Goal: Task Accomplishment & Management: Use online tool/utility

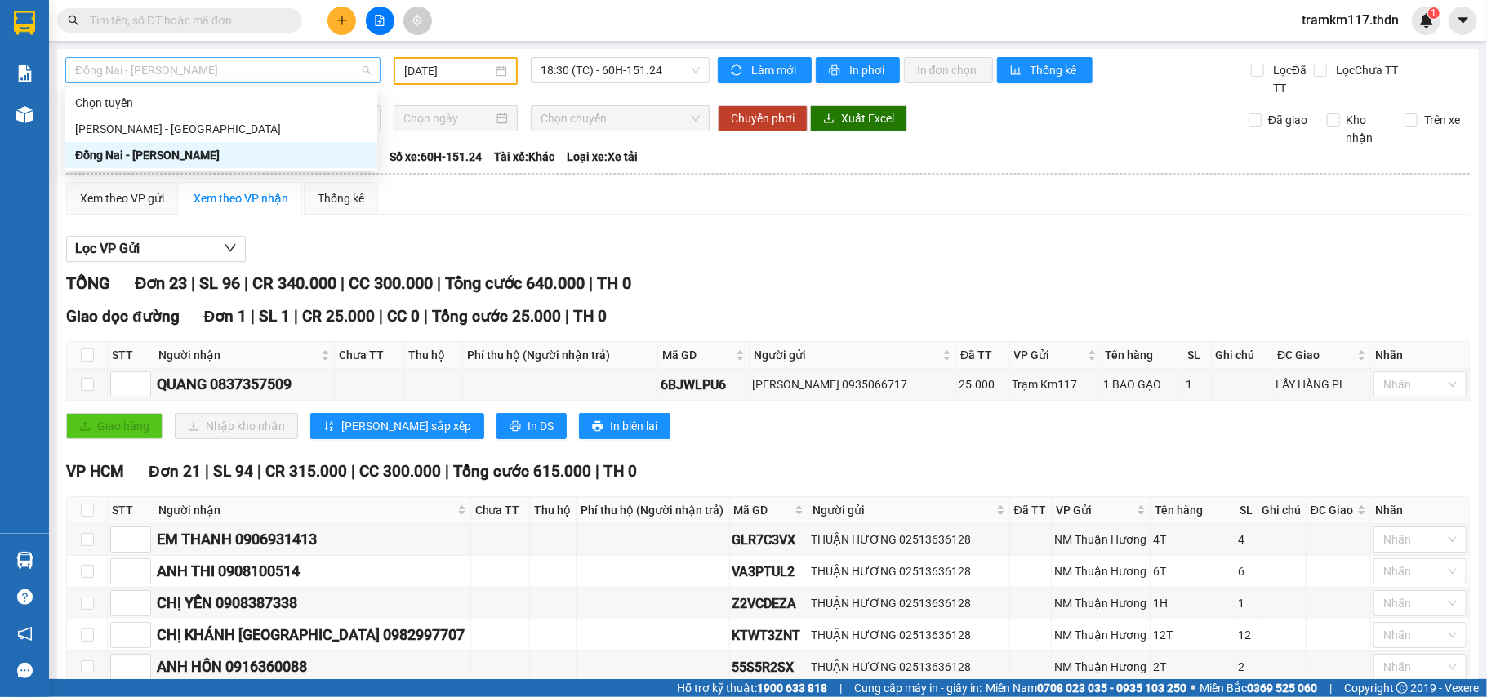
click at [305, 69] on span "Đồng Nai - Hồ Chí Minh" at bounding box center [223, 70] width 296 height 24
click at [145, 131] on div "Hồ Chí Minh - Đồng Nai" at bounding box center [221, 129] width 292 height 18
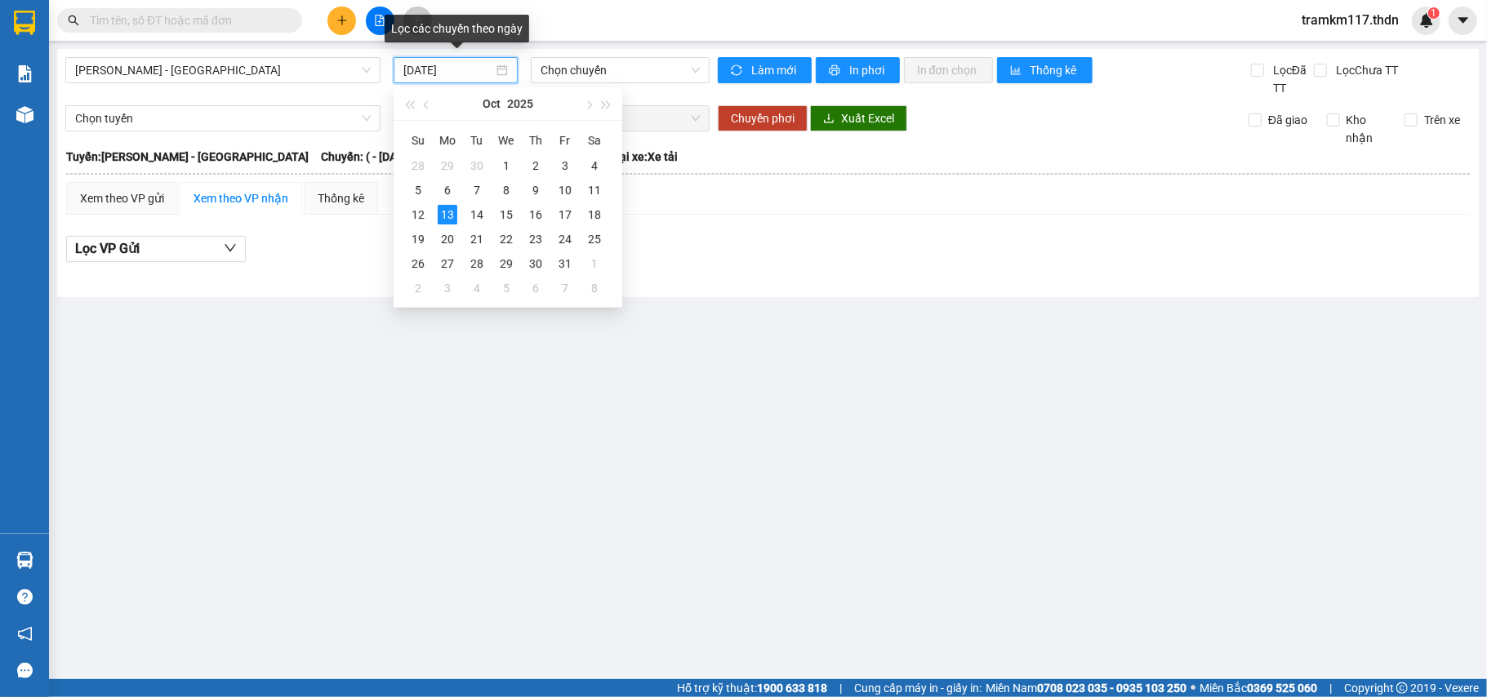
click at [439, 73] on input "13/10/2025" at bounding box center [448, 70] width 90 height 18
click at [456, 69] on input "13/10/2025" at bounding box center [448, 70] width 90 height 18
click at [433, 72] on input "13/10/2025" at bounding box center [448, 70] width 90 height 18
click at [595, 186] on div "11" at bounding box center [595, 190] width 20 height 20
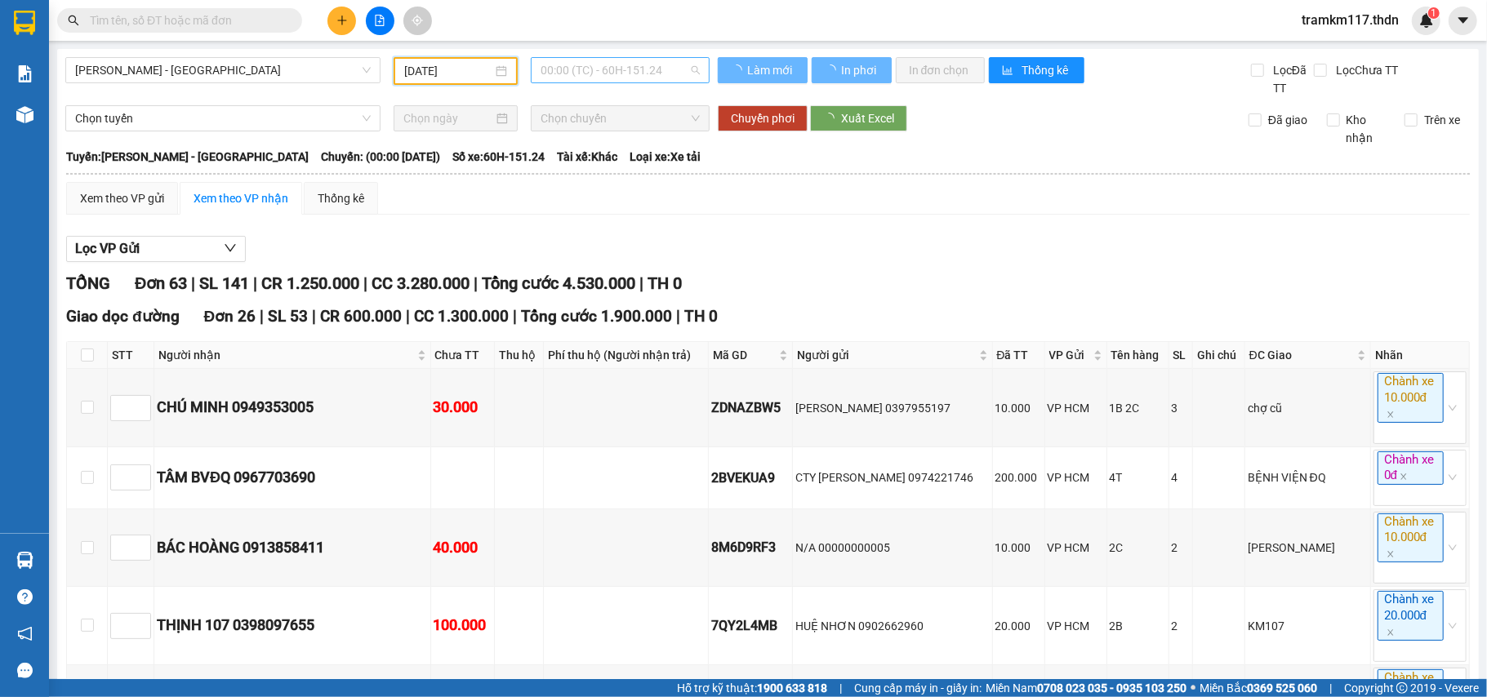
click at [585, 72] on span "00:00 (TC) - 60H-151.24" at bounding box center [619, 70] width 159 height 24
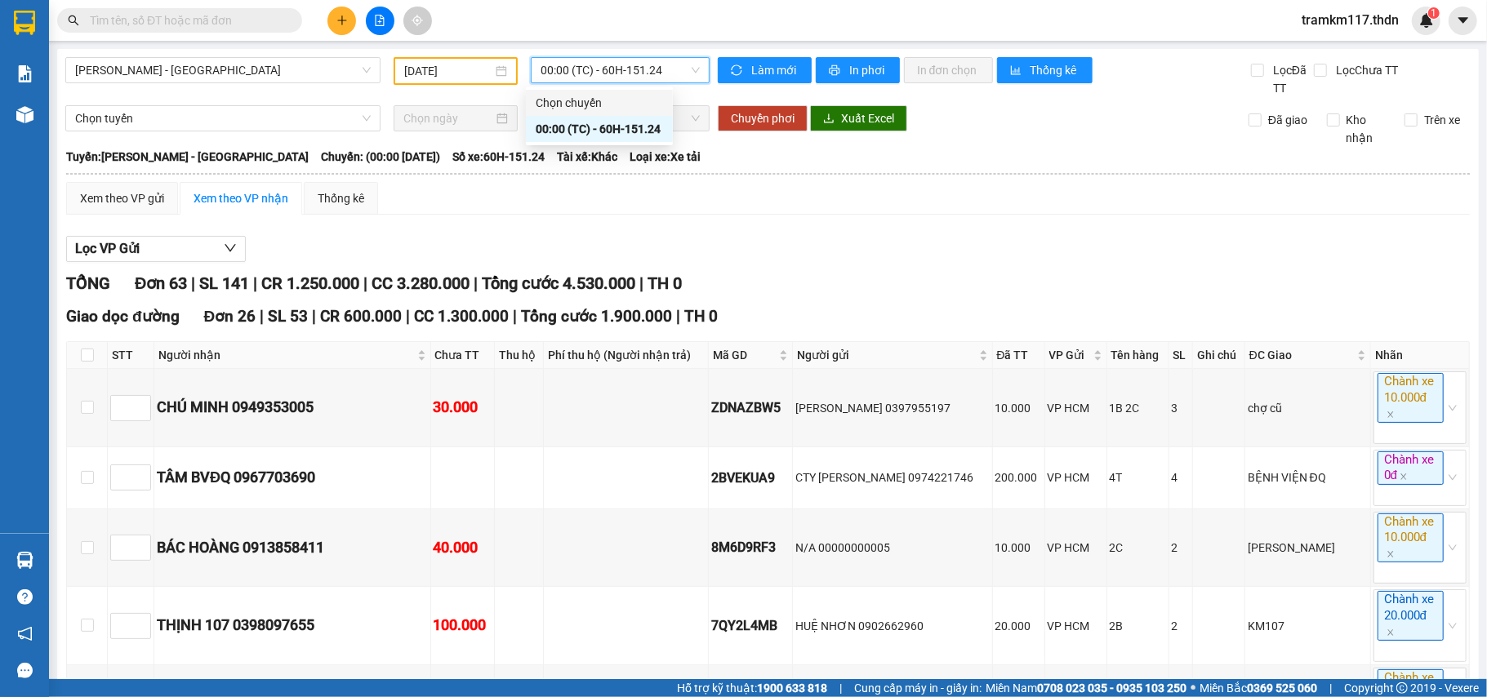
click at [583, 70] on span "00:00 (TC) - 60H-151.24" at bounding box center [619, 70] width 159 height 24
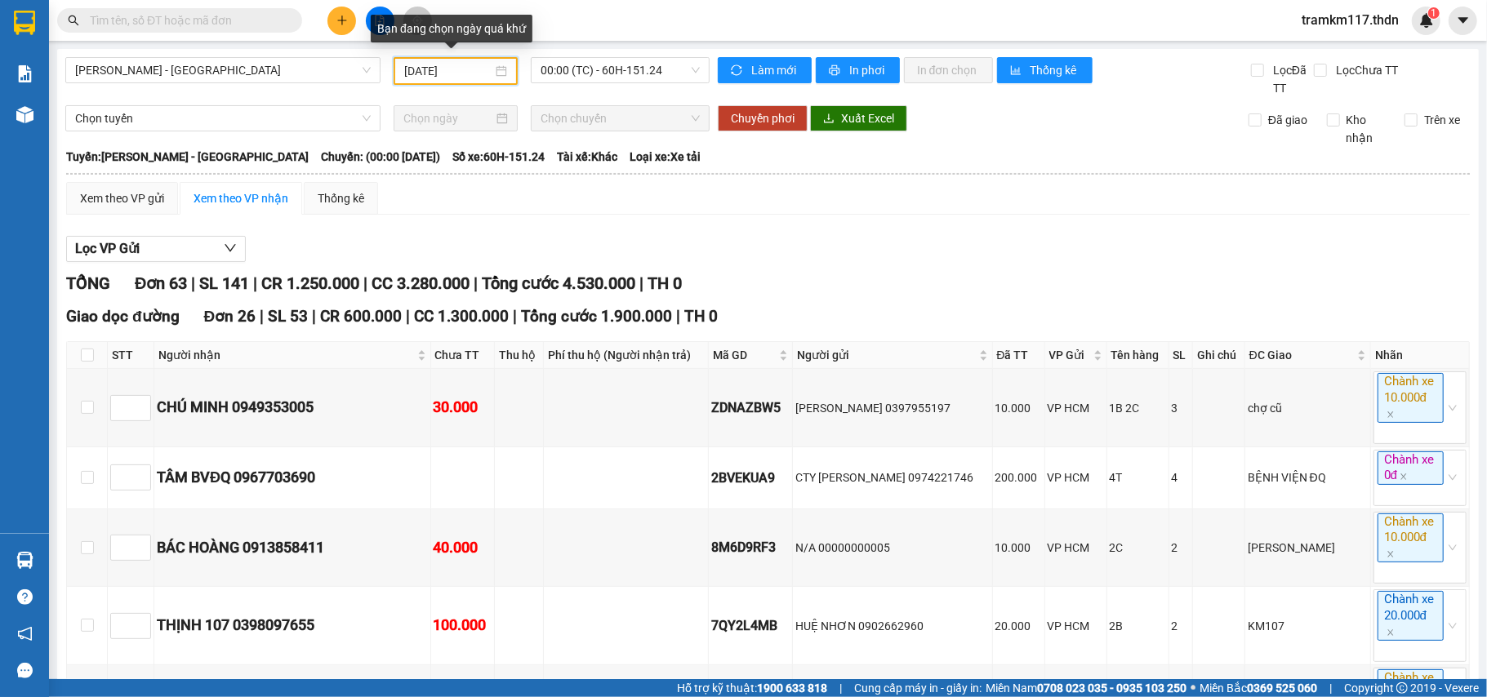
click at [435, 73] on input "11/10/2025" at bounding box center [448, 71] width 88 height 18
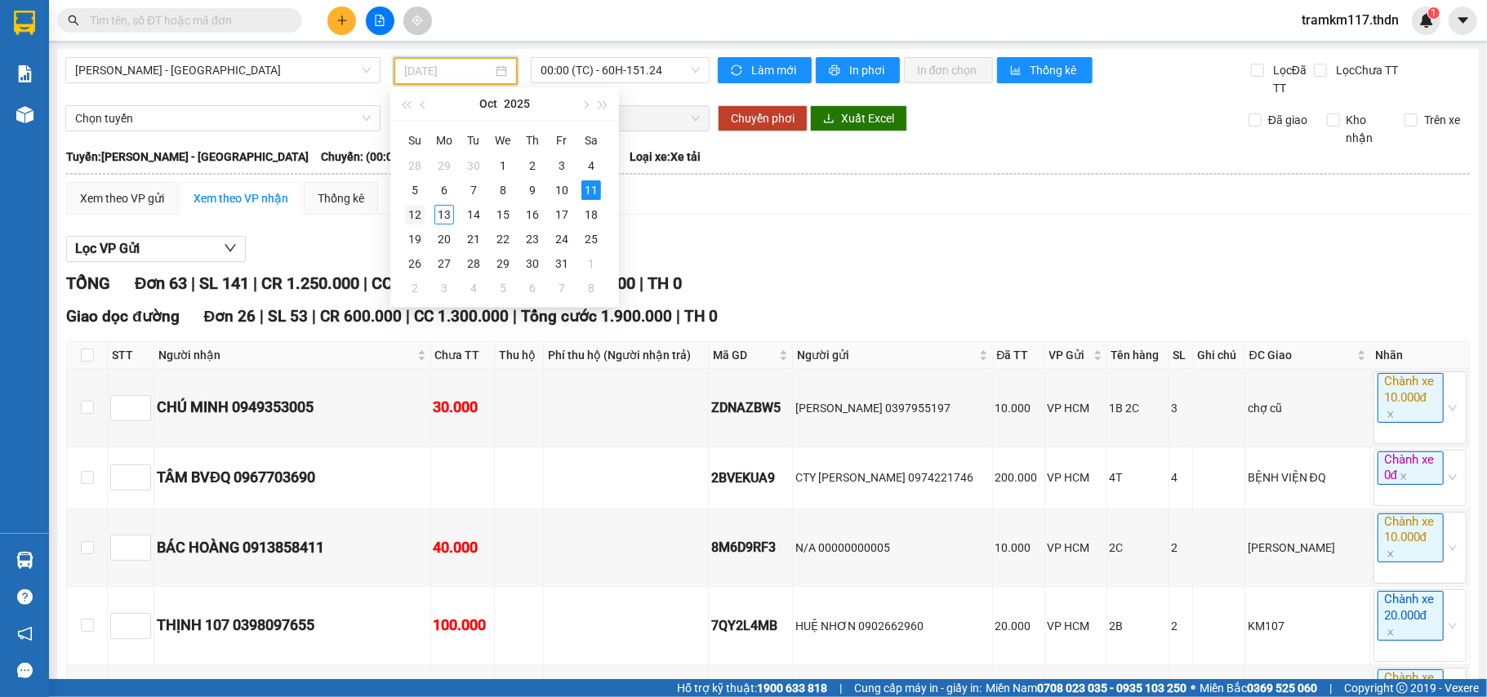
click at [416, 217] on div "12" at bounding box center [415, 215] width 20 height 20
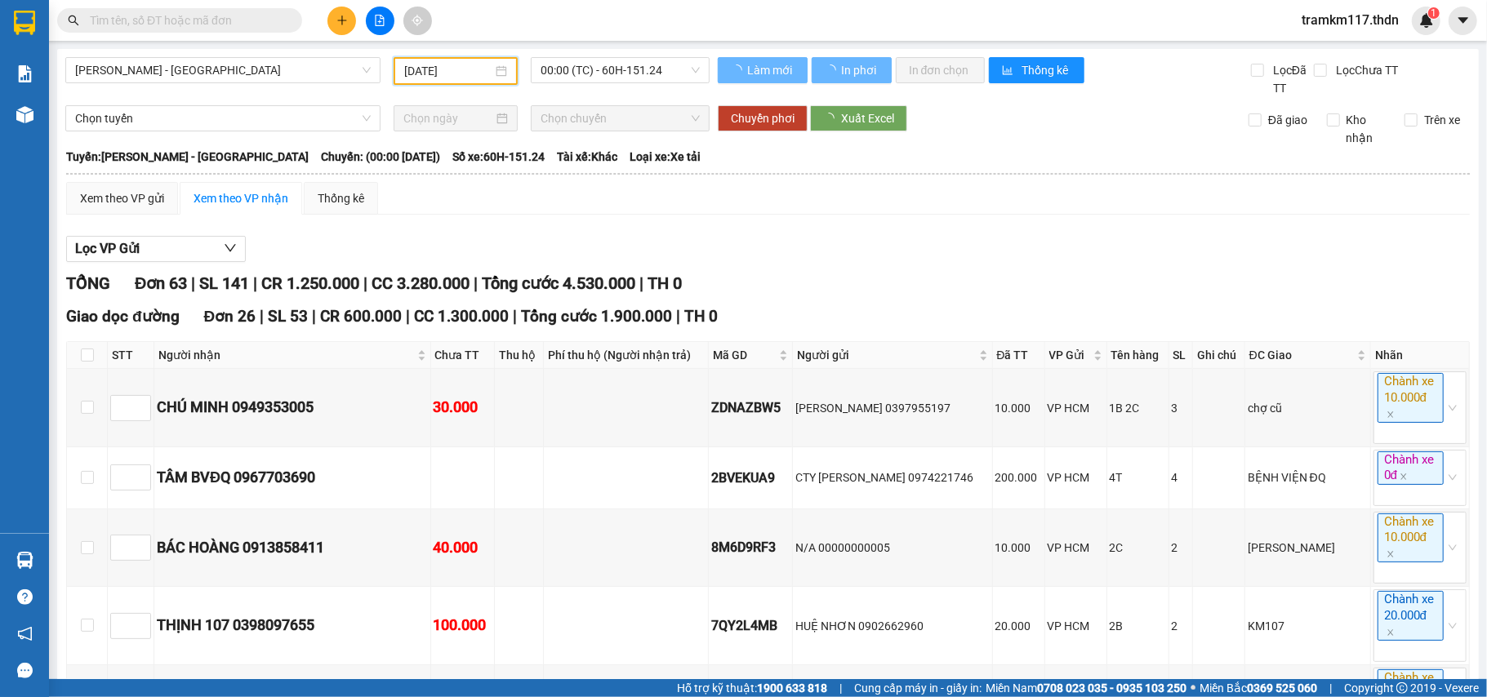
type input "12/10/2025"
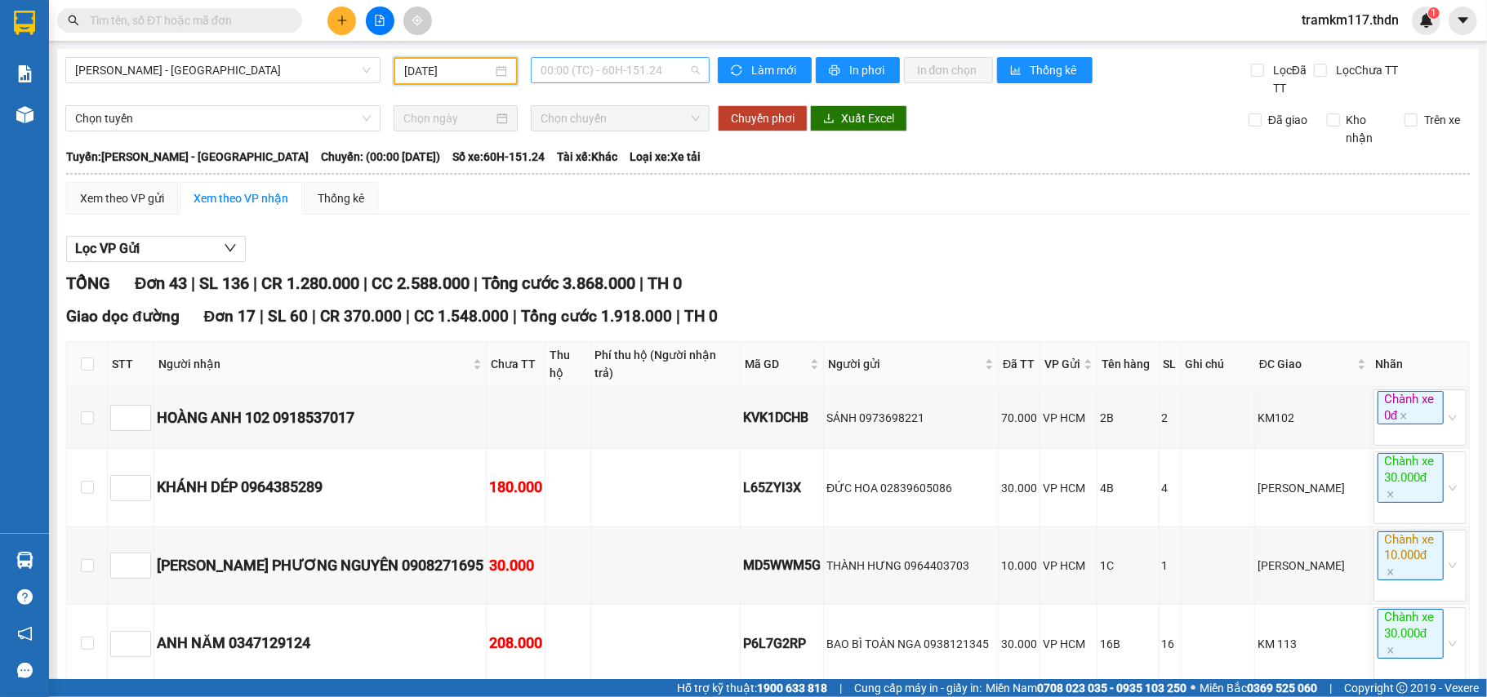
click at [591, 72] on span "00:00 (TC) - 60H-151.24" at bounding box center [619, 70] width 159 height 24
click at [834, 70] on button "In phơi" at bounding box center [858, 70] width 84 height 26
click at [859, 67] on span "In phơi" at bounding box center [868, 70] width 38 height 18
click at [278, 70] on span "Hồ Chí Minh - Đồng Nai" at bounding box center [223, 70] width 296 height 24
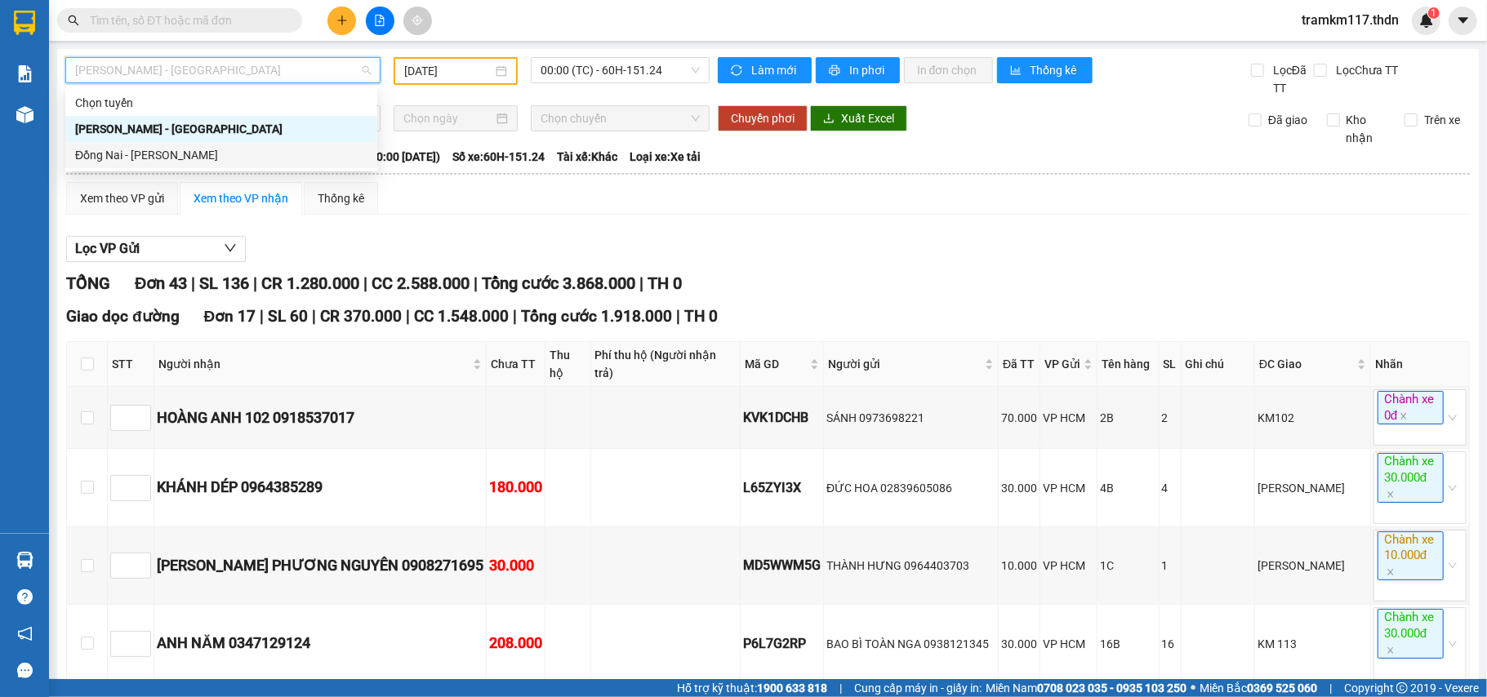
click at [149, 152] on div "Đồng Nai - Hồ Chí Minh" at bounding box center [221, 155] width 292 height 18
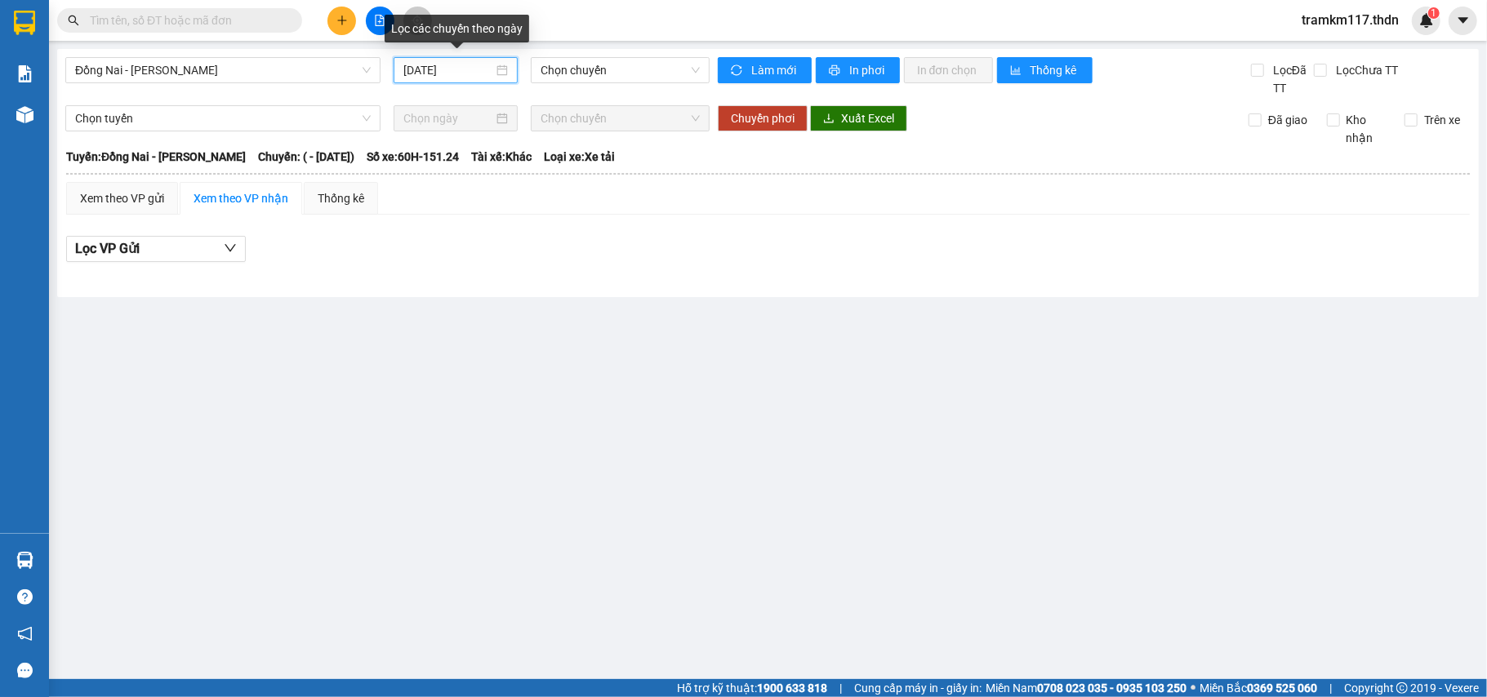
click at [457, 66] on input "13/10/2025" at bounding box center [448, 70] width 90 height 18
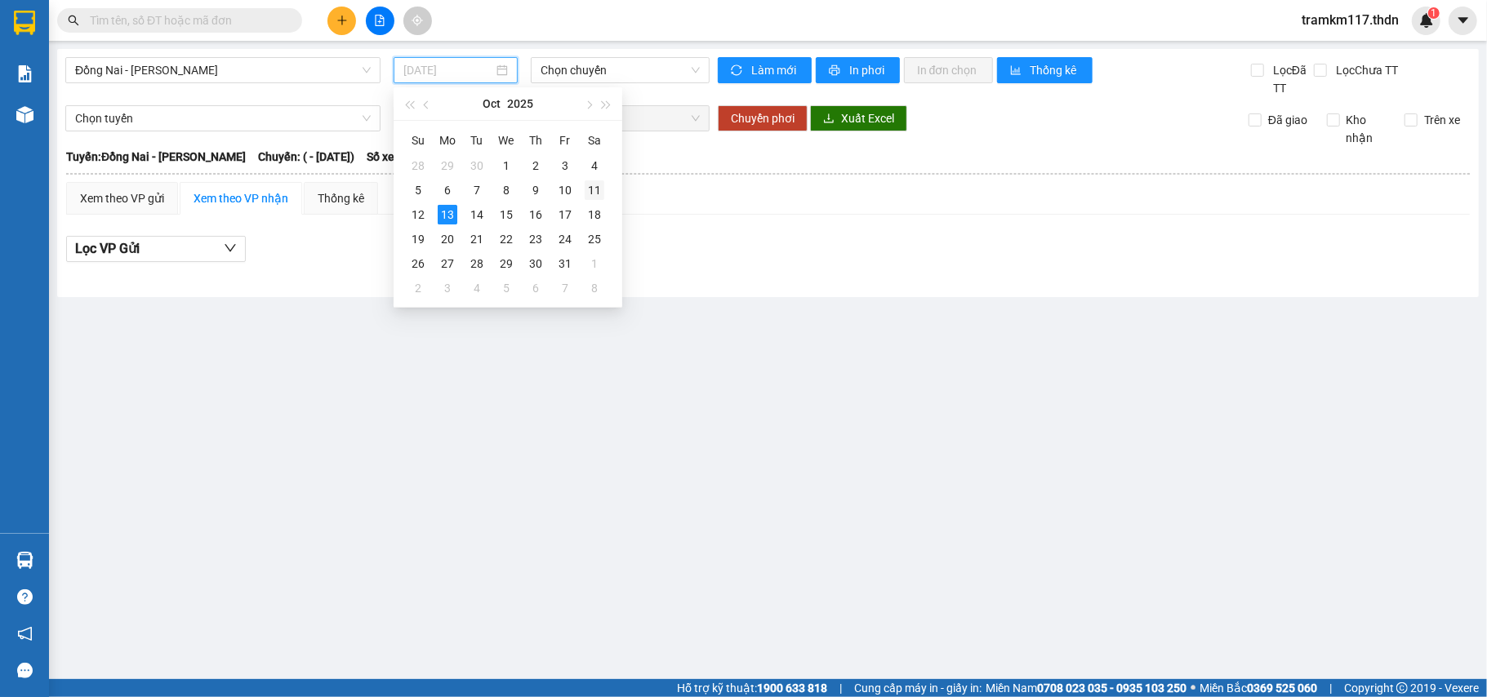
click at [591, 193] on div "11" at bounding box center [595, 190] width 20 height 20
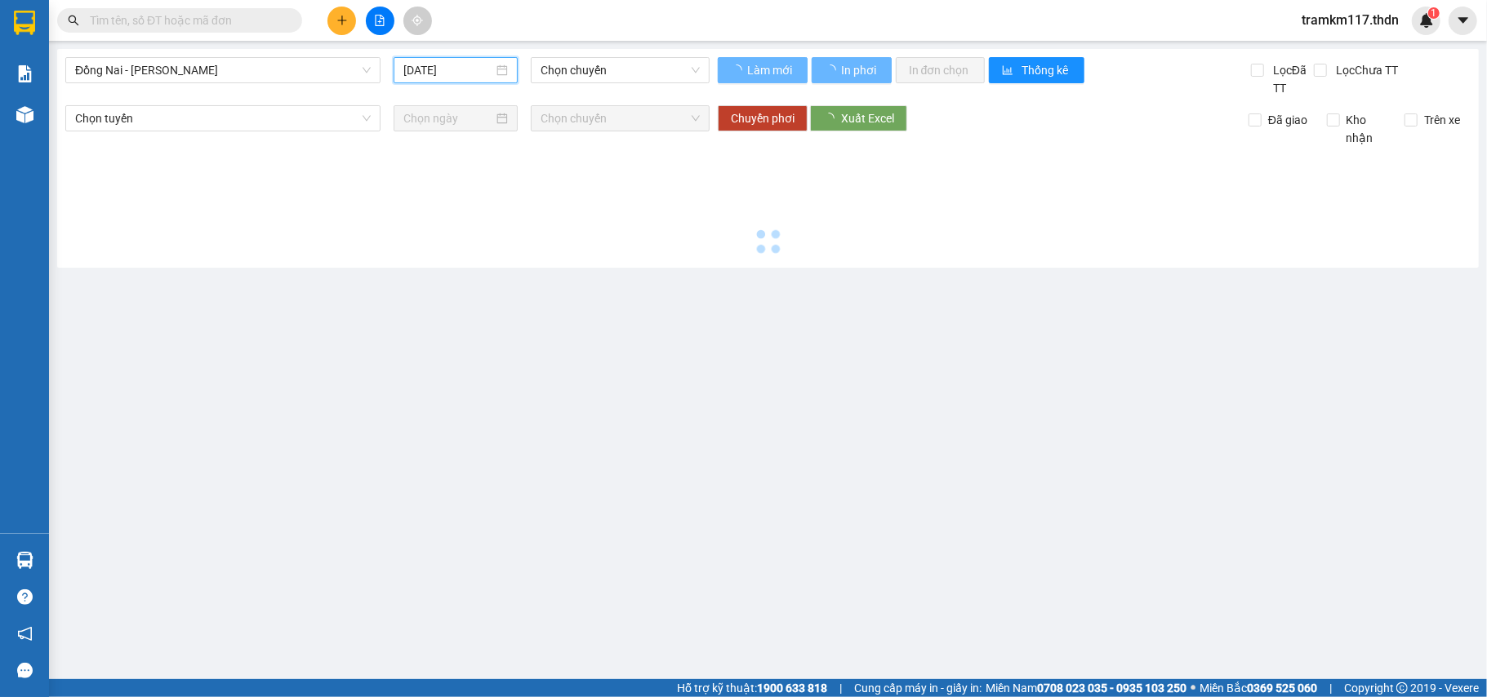
type input "11/10/2025"
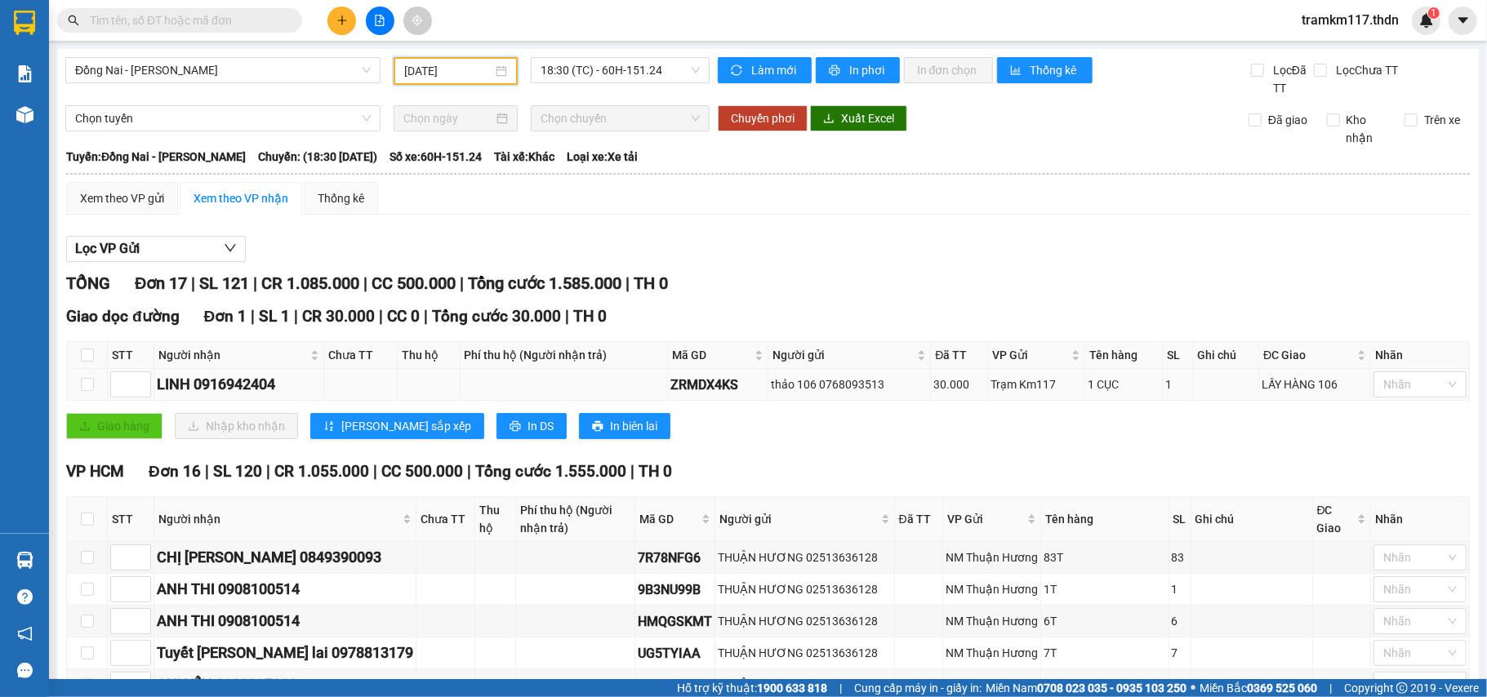
scroll to position [327, 0]
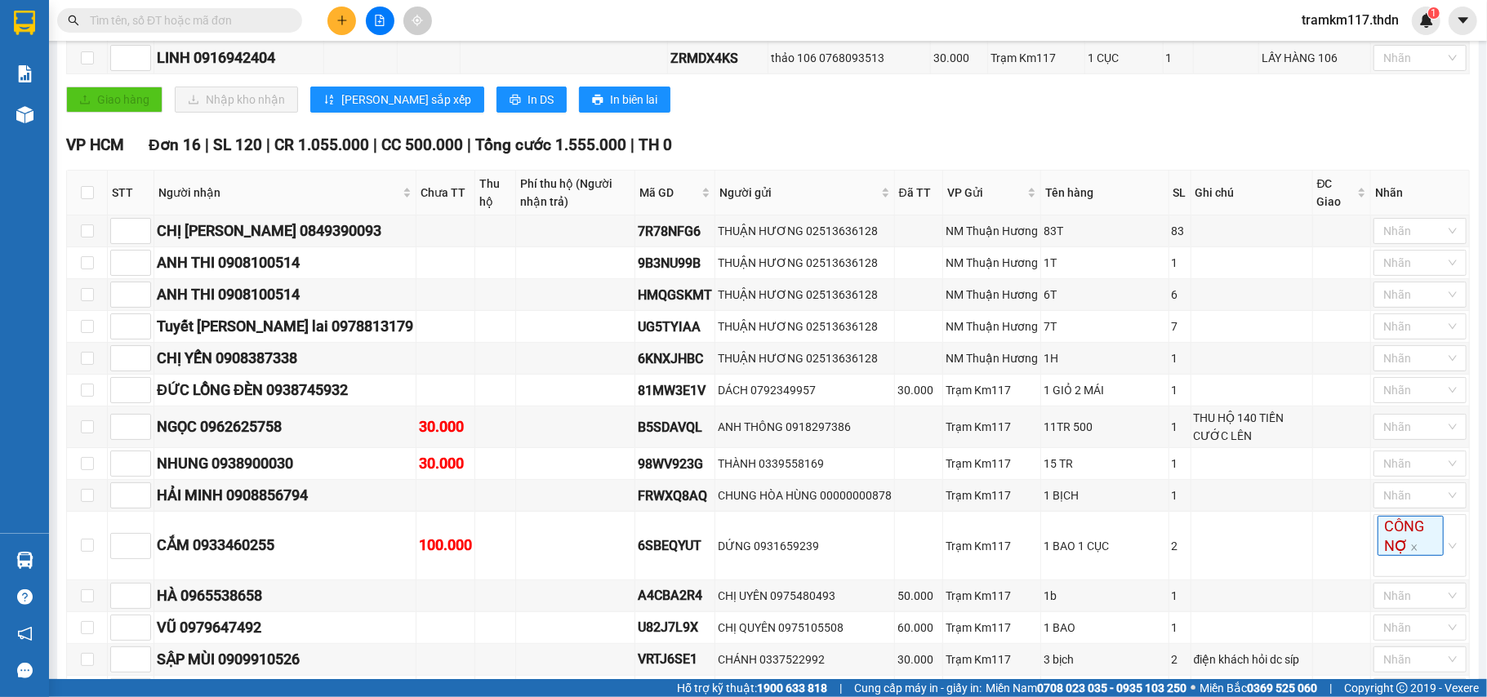
click at [579, 27] on div "Kết quả tìm kiếm ( 69 ) Bộ lọc Mã ĐH Trạng thái Món hàng Tổng cước Chưa cước Nh…" at bounding box center [743, 20] width 1487 height 41
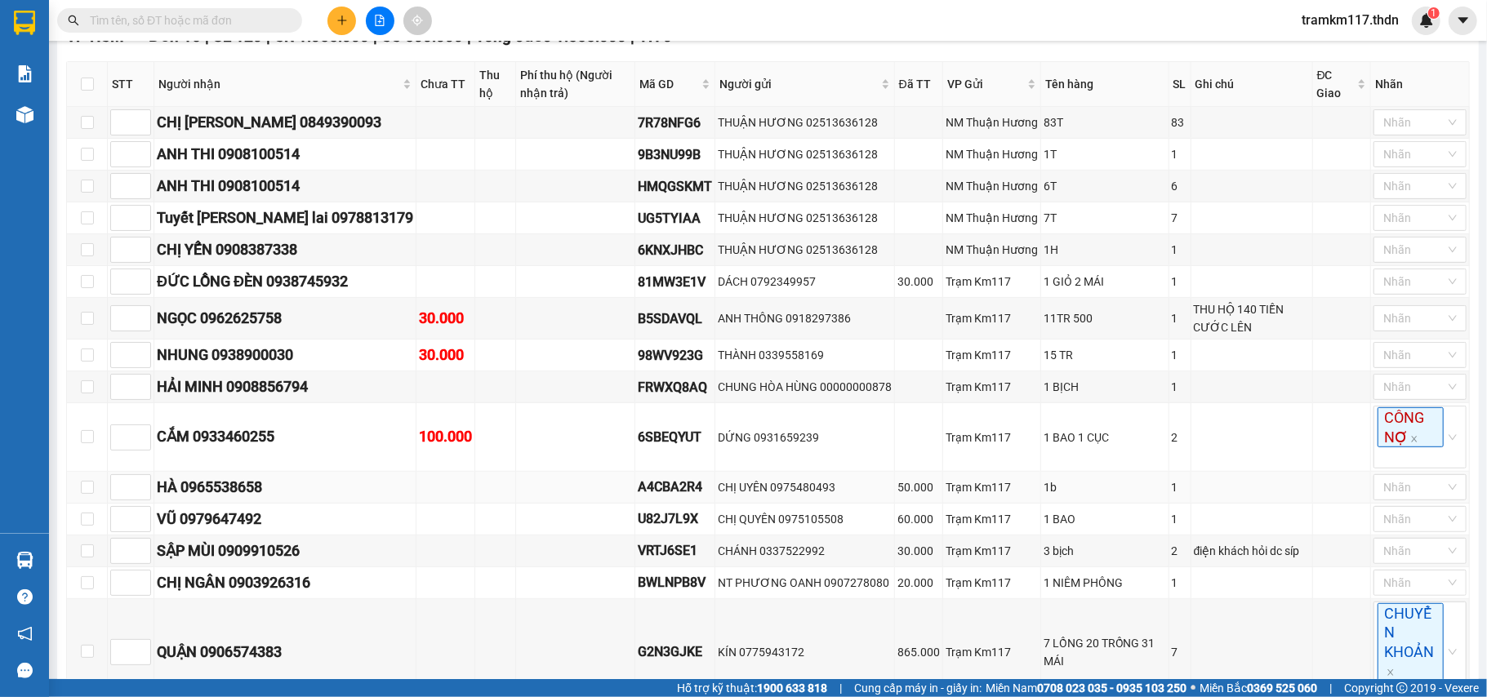
scroll to position [0, 0]
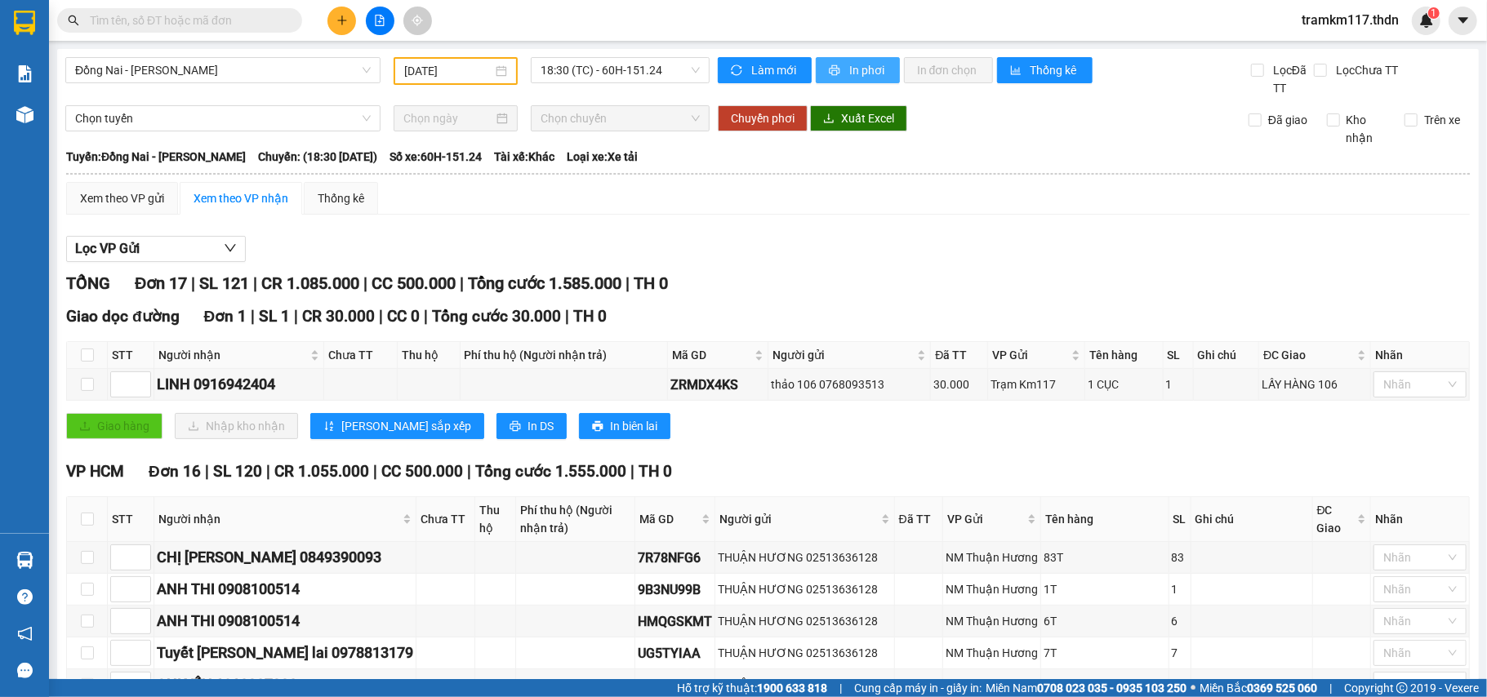
click at [849, 69] on span "In phơi" at bounding box center [868, 70] width 38 height 18
click at [837, 65] on button "In phơi" at bounding box center [858, 70] width 84 height 26
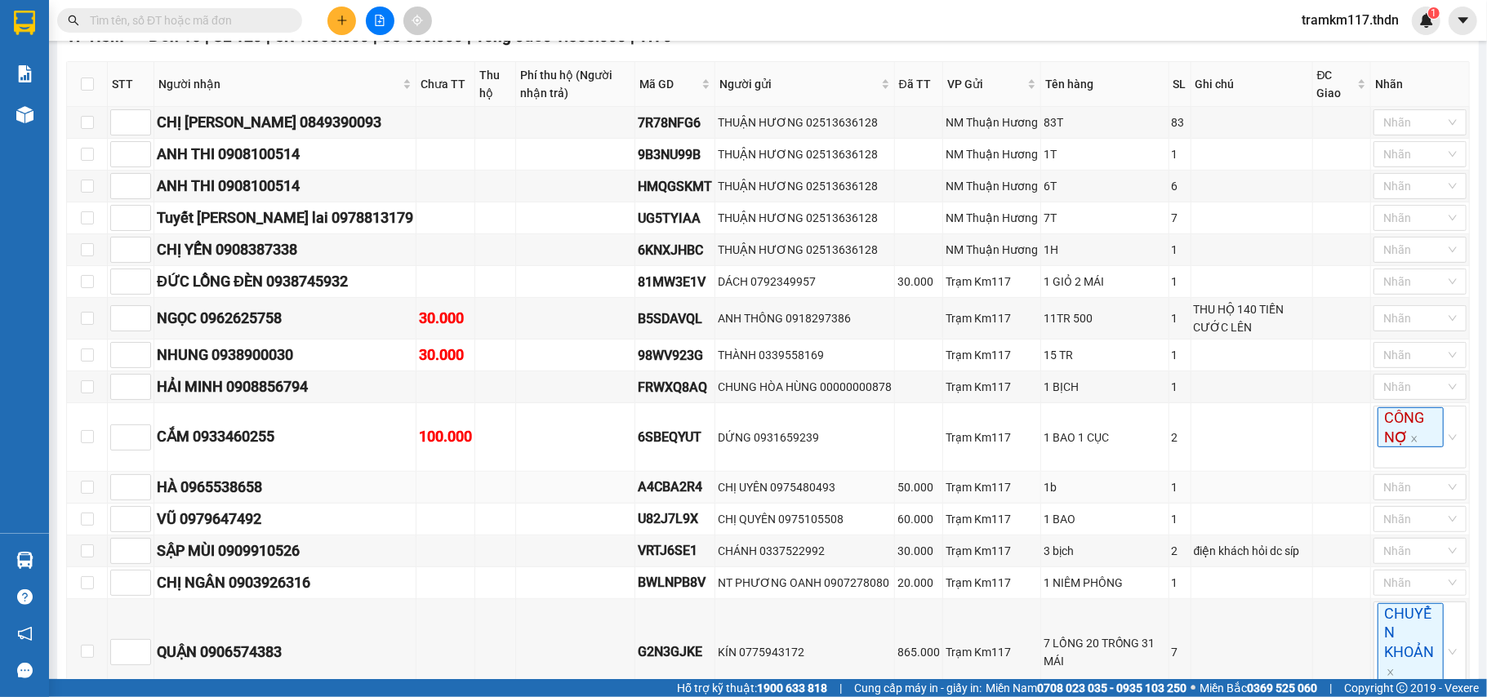
scroll to position [603, 0]
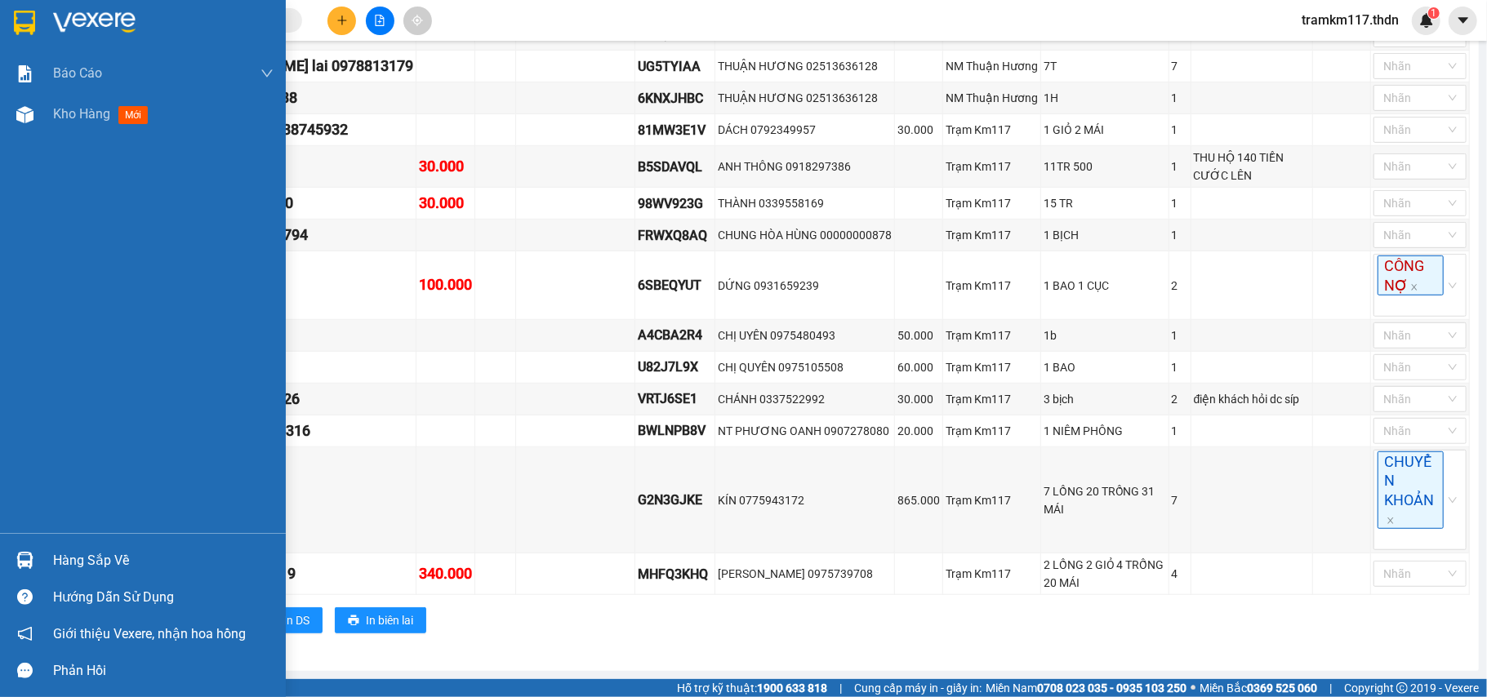
click at [26, 20] on img at bounding box center [24, 23] width 21 height 24
